Goal: Navigation & Orientation: Find specific page/section

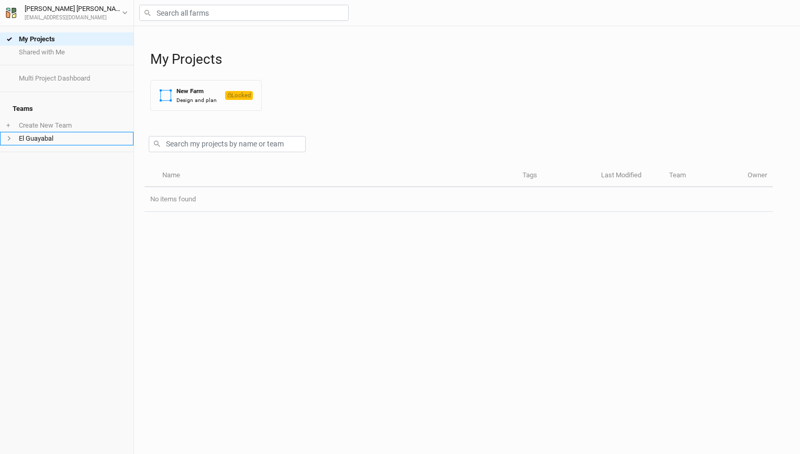
click at [68, 133] on li "El Guayabal" at bounding box center [66, 138] width 133 height 13
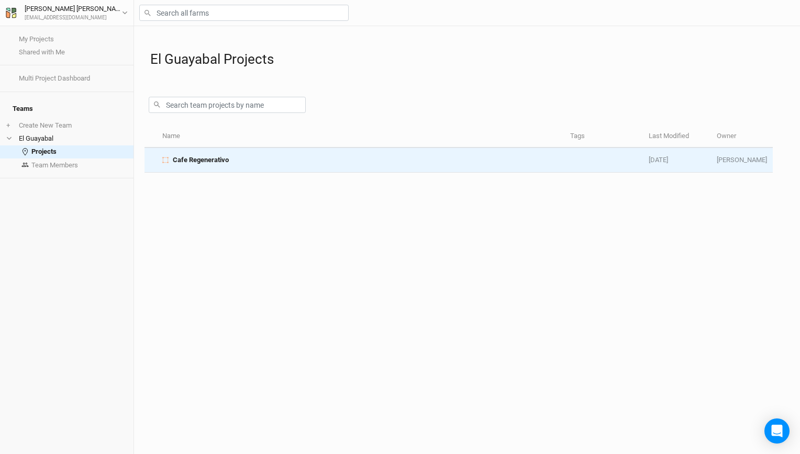
click at [246, 168] on td "Cafe Regenerativo" at bounding box center [360, 160] width 408 height 25
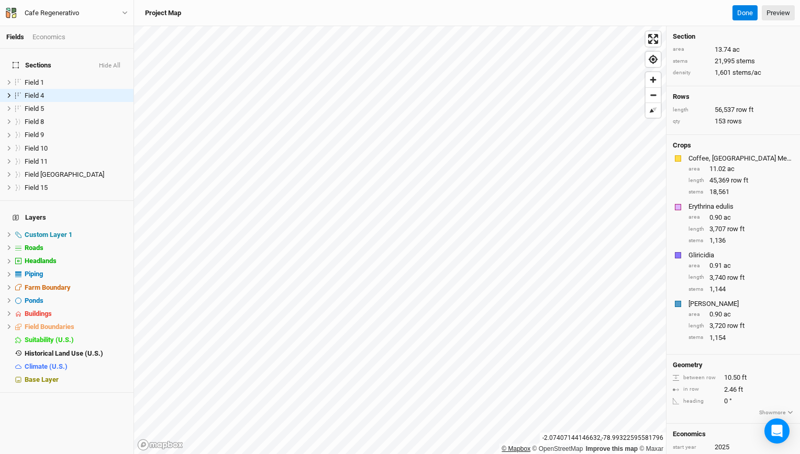
click at [515, 448] on div "© Mapbox © OpenStreetMap Improve this map © Maxar" at bounding box center [400, 240] width 532 height 428
click at [40, 78] on span "Field 1" at bounding box center [34, 82] width 19 height 8
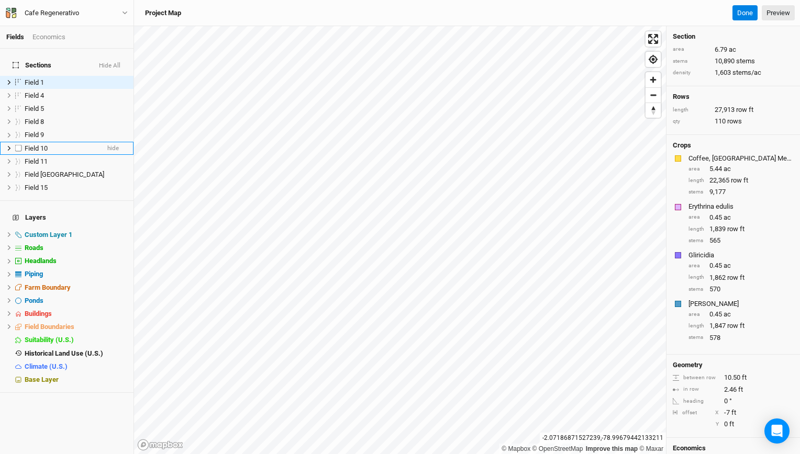
click at [28, 148] on li "Field 10 hide" at bounding box center [66, 148] width 133 height 13
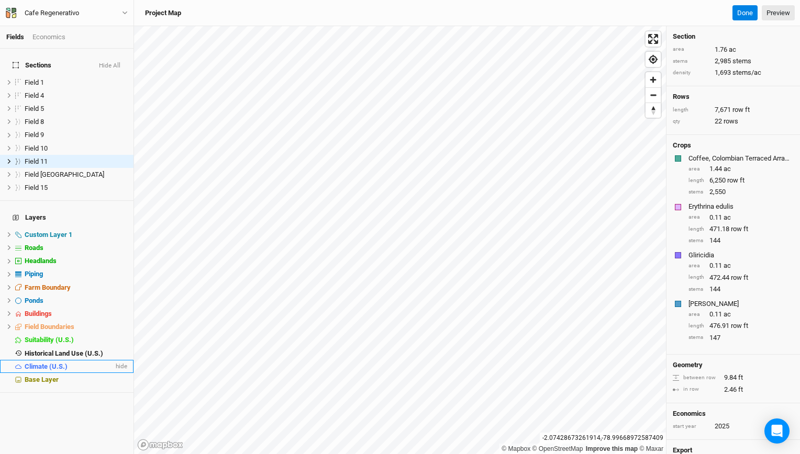
click at [57, 363] on span "Climate (U.S.)" at bounding box center [46, 367] width 43 height 8
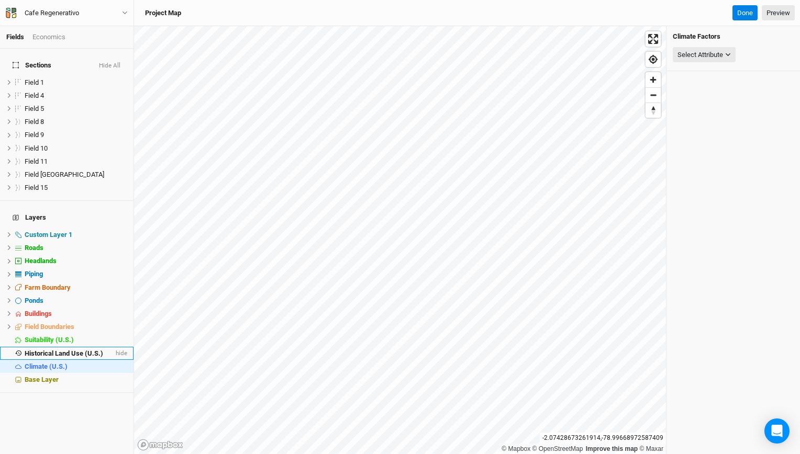
click at [58, 350] on span "Historical Land Use (U.S.)" at bounding box center [64, 354] width 78 height 8
click at [55, 336] on span "Suitability (U.S.)" at bounding box center [49, 340] width 49 height 8
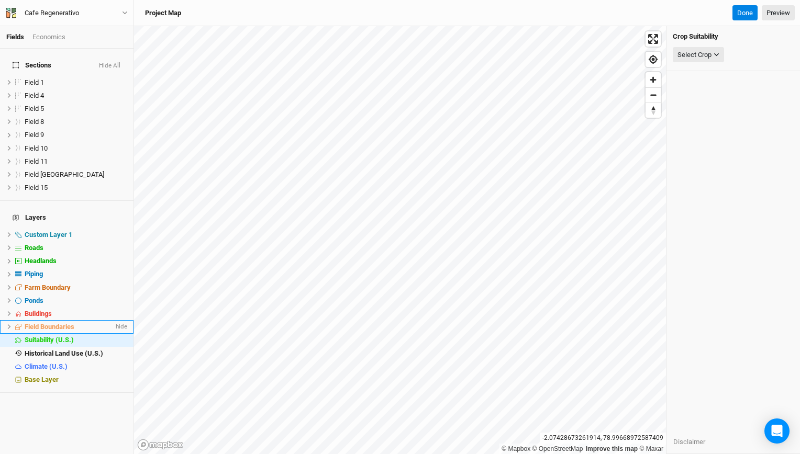
click at [54, 323] on span "Field Boundaries" at bounding box center [50, 327] width 50 height 8
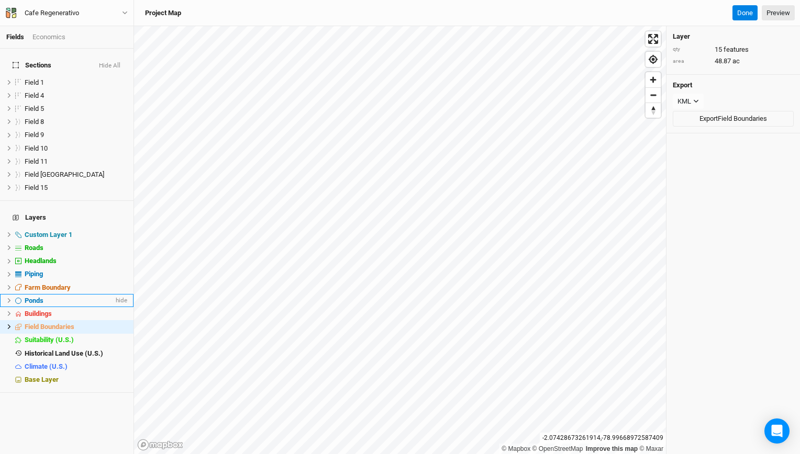
click at [53, 294] on li "Ponds hide" at bounding box center [66, 300] width 133 height 13
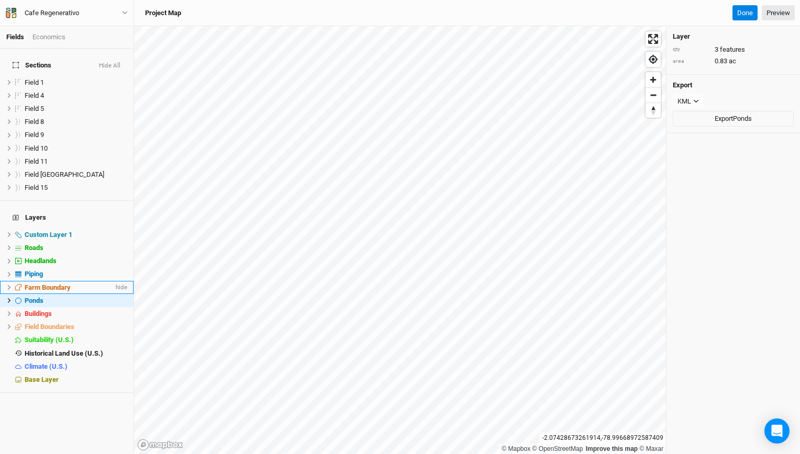
click at [52, 284] on span "Farm Boundary" at bounding box center [48, 288] width 46 height 8
click at [47, 270] on div "Piping" at bounding box center [69, 274] width 89 height 8
click at [50, 257] on span "Headlands" at bounding box center [41, 261] width 32 height 8
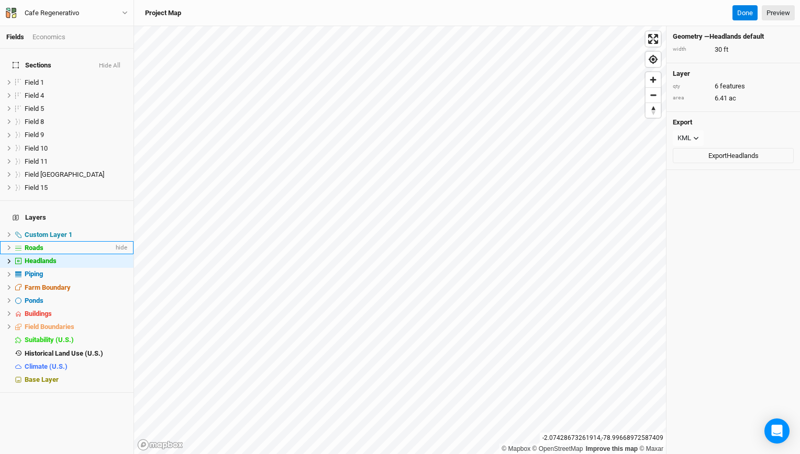
click at [53, 244] on div "Roads" at bounding box center [69, 248] width 89 height 8
click at [59, 231] on span "Custom Layer 1" at bounding box center [49, 235] width 48 height 8
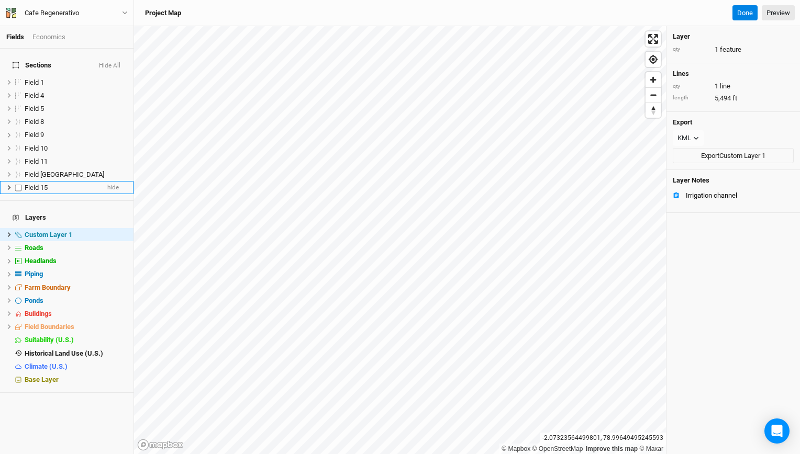
click at [50, 184] on div "Field 15" at bounding box center [62, 188] width 74 height 8
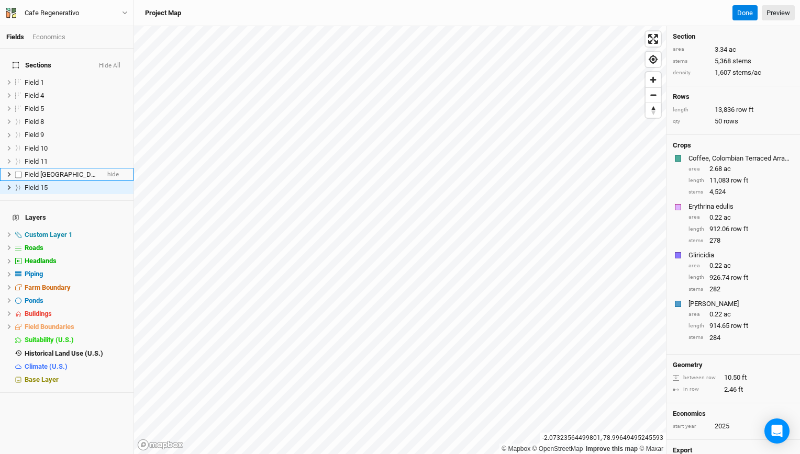
click at [60, 171] on span "Field [GEOGRAPHIC_DATA]" at bounding box center [65, 175] width 80 height 8
click at [60, 159] on div "Field 11" at bounding box center [62, 162] width 74 height 8
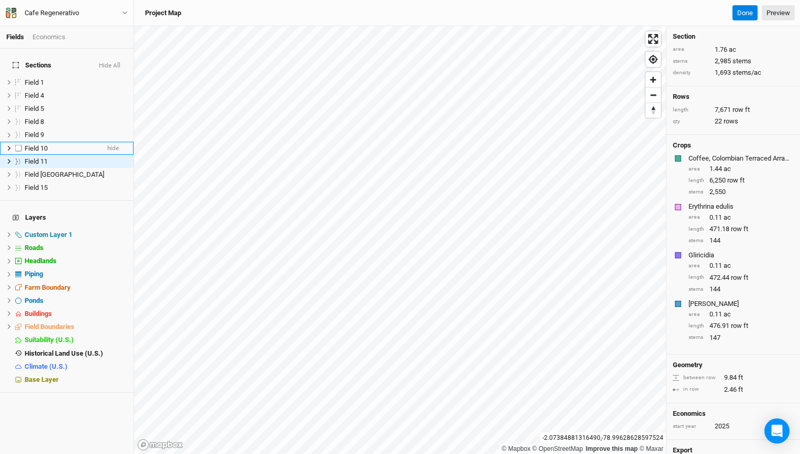
click at [43, 142] on li "Field 10 hide" at bounding box center [66, 148] width 133 height 13
click at [43, 131] on span "Field 9" at bounding box center [34, 135] width 19 height 8
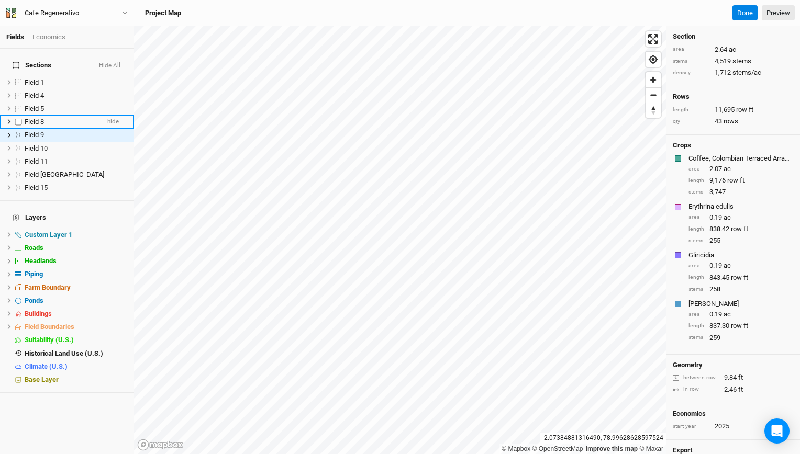
click at [45, 118] on div "Field 8" at bounding box center [62, 122] width 74 height 8
click at [47, 108] on li "Field 5 hide" at bounding box center [66, 108] width 133 height 13
